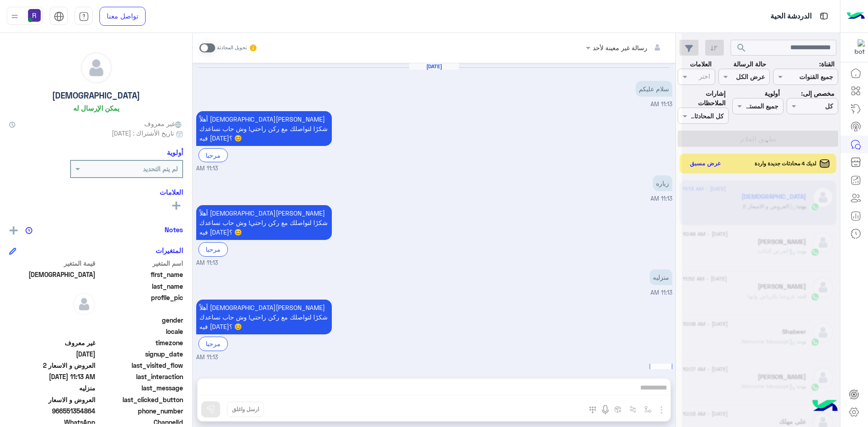
scroll to position [246, 0]
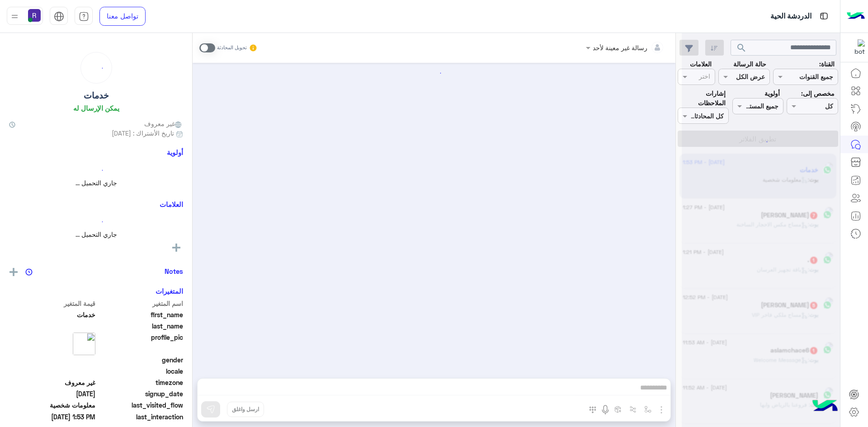
scroll to position [1055, 0]
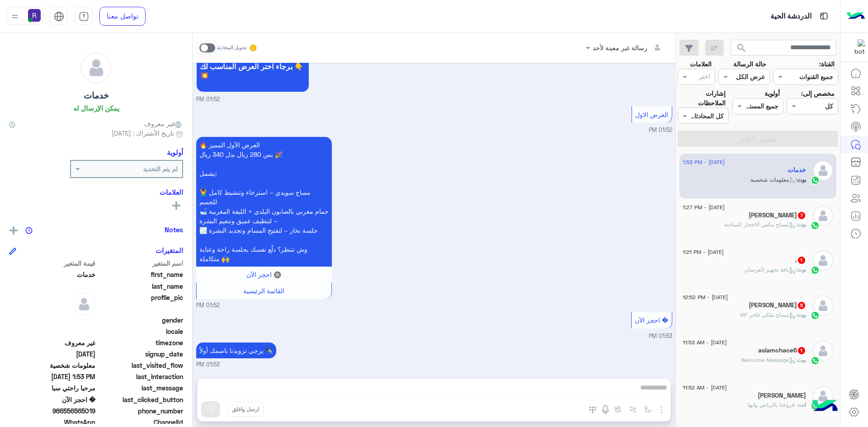
click at [777, 226] on span ": مساج مكس الاحجار الساخنة" at bounding box center [760, 224] width 73 height 7
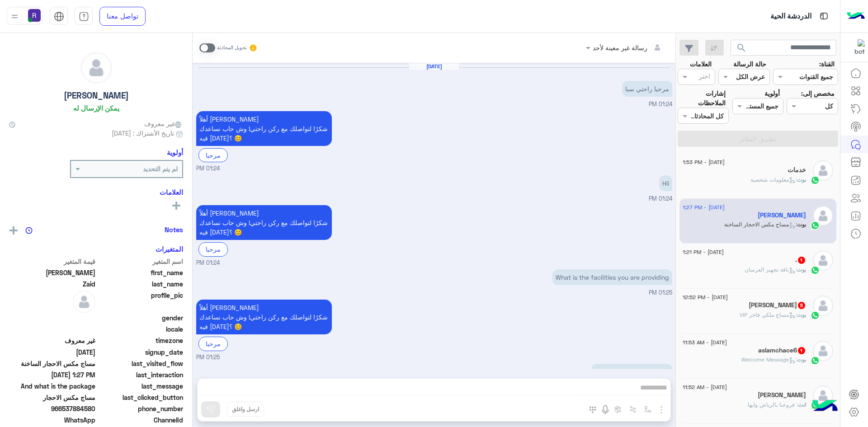
scroll to position [556, 0]
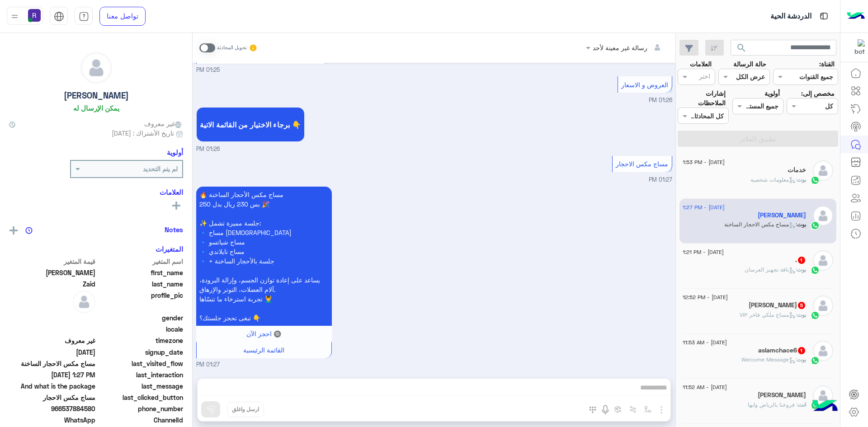
click at [773, 266] on p "بوت : باقة تجهيز العرسان" at bounding box center [775, 270] width 61 height 8
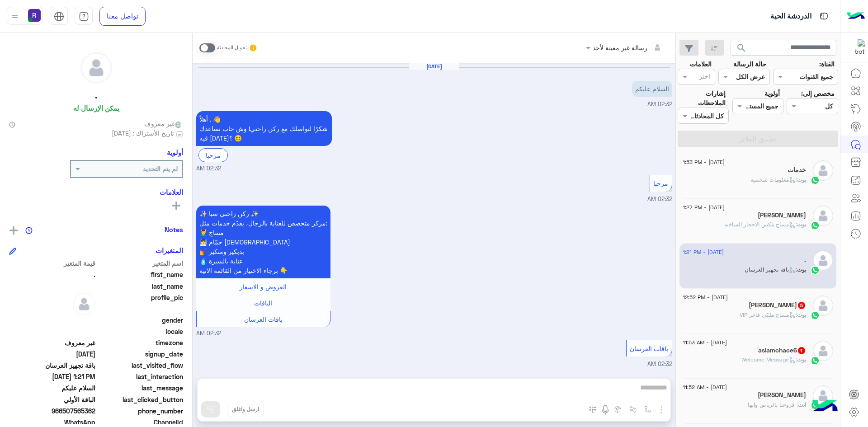
scroll to position [844, 0]
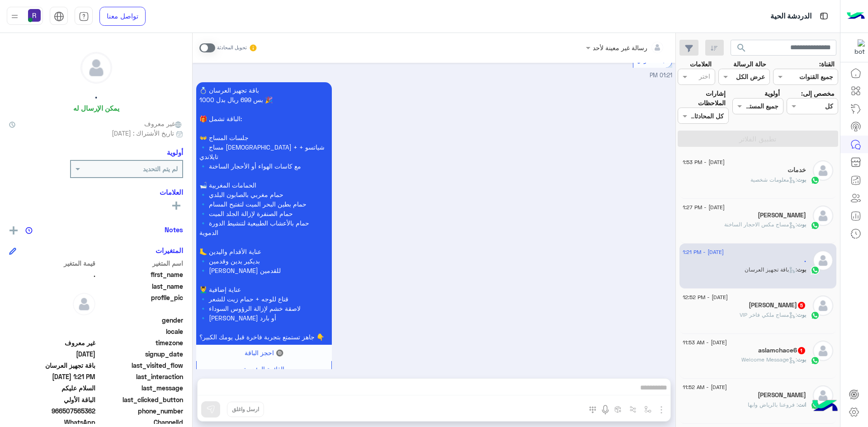
click at [756, 335] on div "[DATE] - 11:53 AM aslamchace6 1 بوت : Welcome Message" at bounding box center [757, 356] width 157 height 45
click at [756, 325] on div "بوت : مساج ملكي فاخر VIP" at bounding box center [744, 319] width 123 height 16
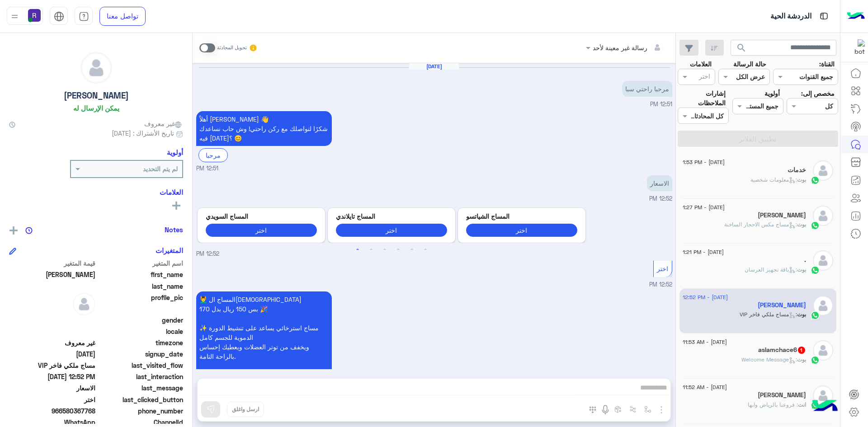
scroll to position [450, 0]
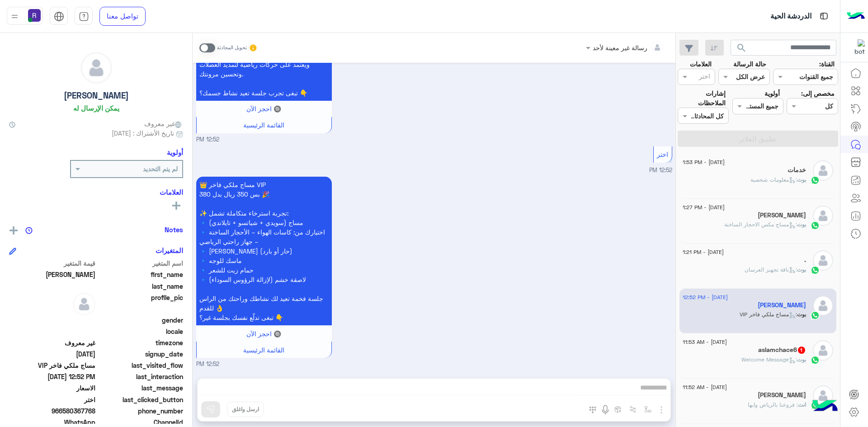
click at [765, 348] on h5 "aslamchace6 1" at bounding box center [782, 350] width 48 height 8
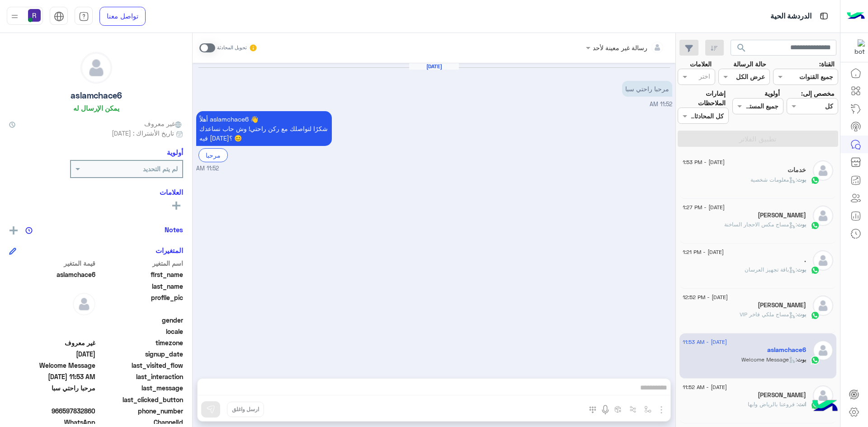
click at [760, 176] on span ": معلومات شخصية" at bounding box center [773, 179] width 47 height 7
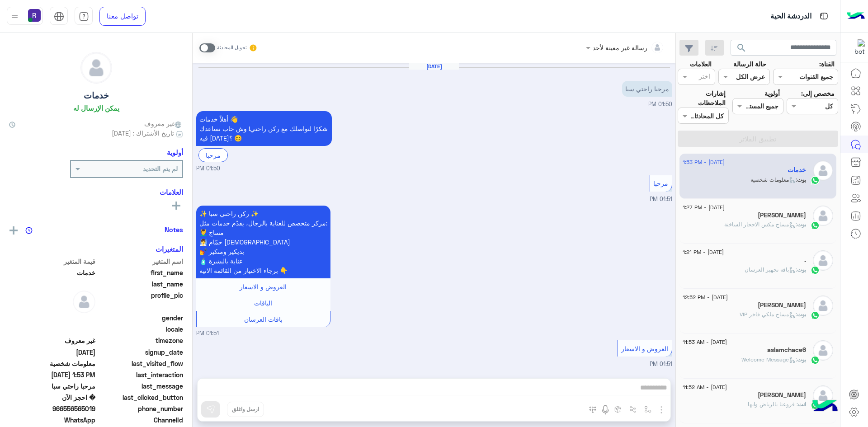
scroll to position [1055, 0]
